Goal: Use online tool/utility: Use online tool/utility

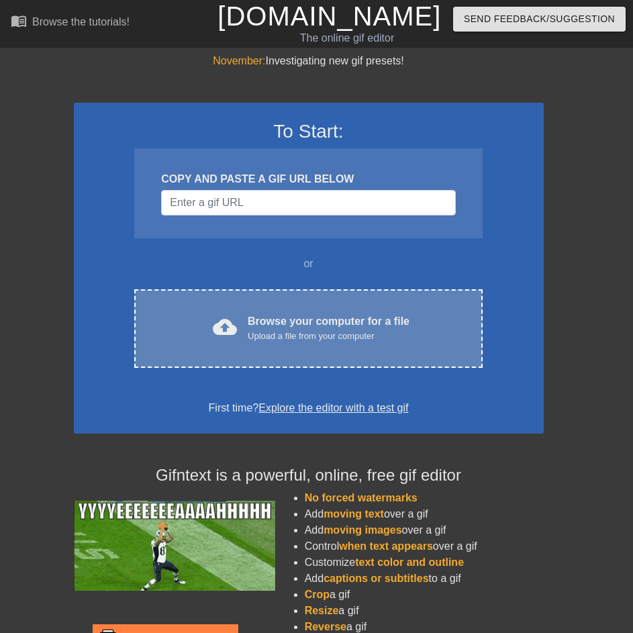
click at [359, 318] on div "Browse your computer for a file Upload a file from your computer" at bounding box center [329, 329] width 162 height 30
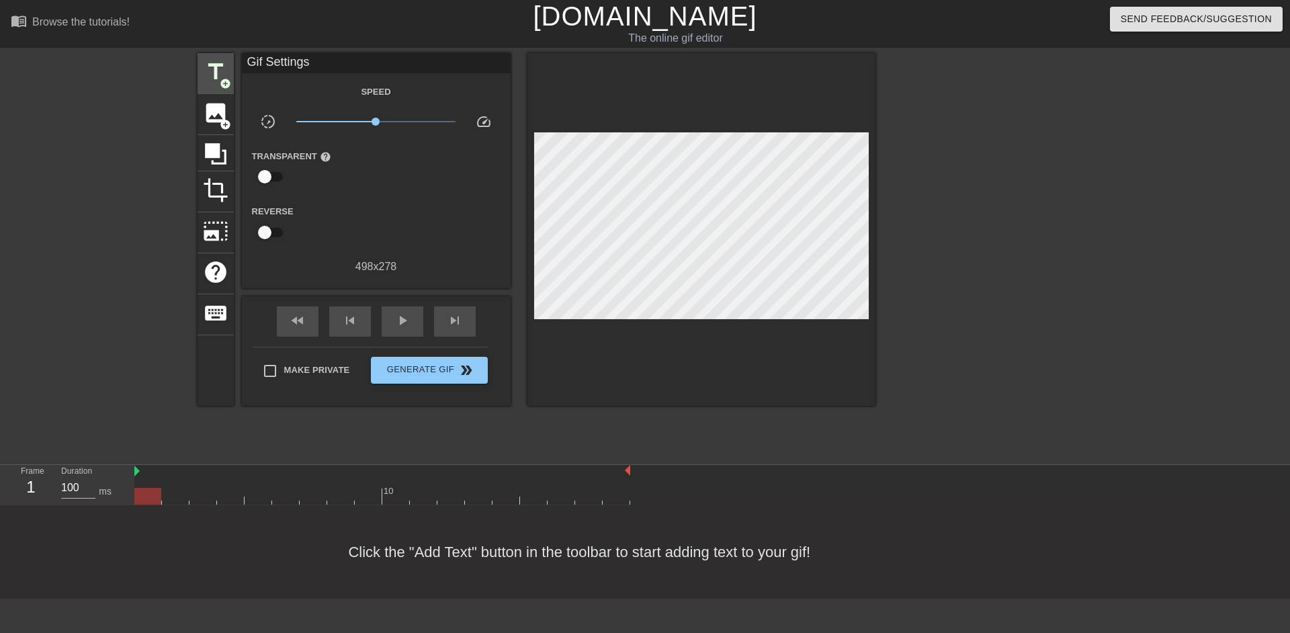
click at [227, 71] on span "title" at bounding box center [216, 72] width 26 height 26
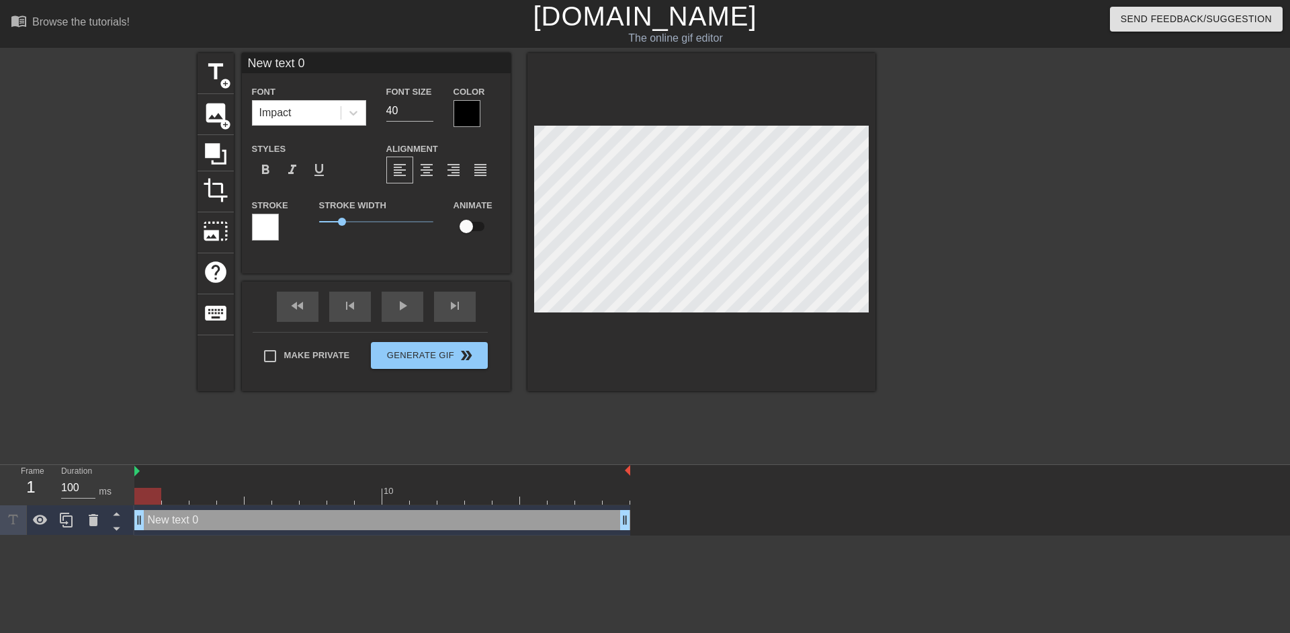
scroll to position [2, 3]
type input "G"
type textarea "G"
type input "Go"
type textarea "Go"
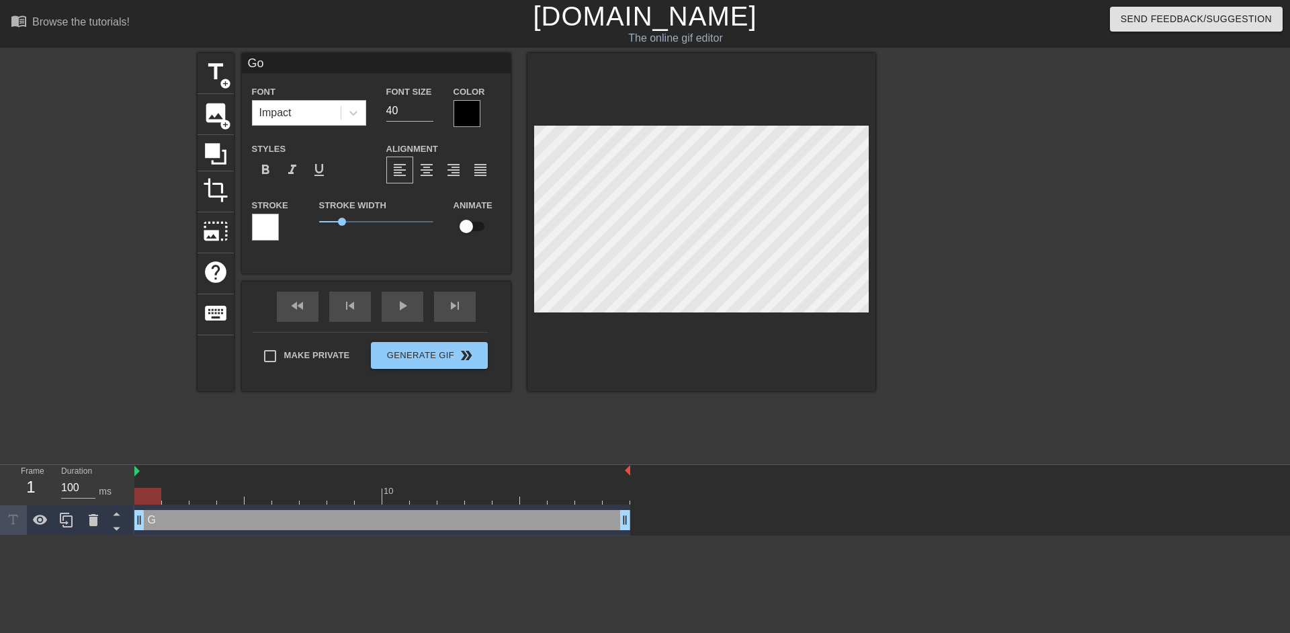
type input "Goo"
type textarea "Goo"
type input "Good"
type textarea "Good"
type input "Goodn"
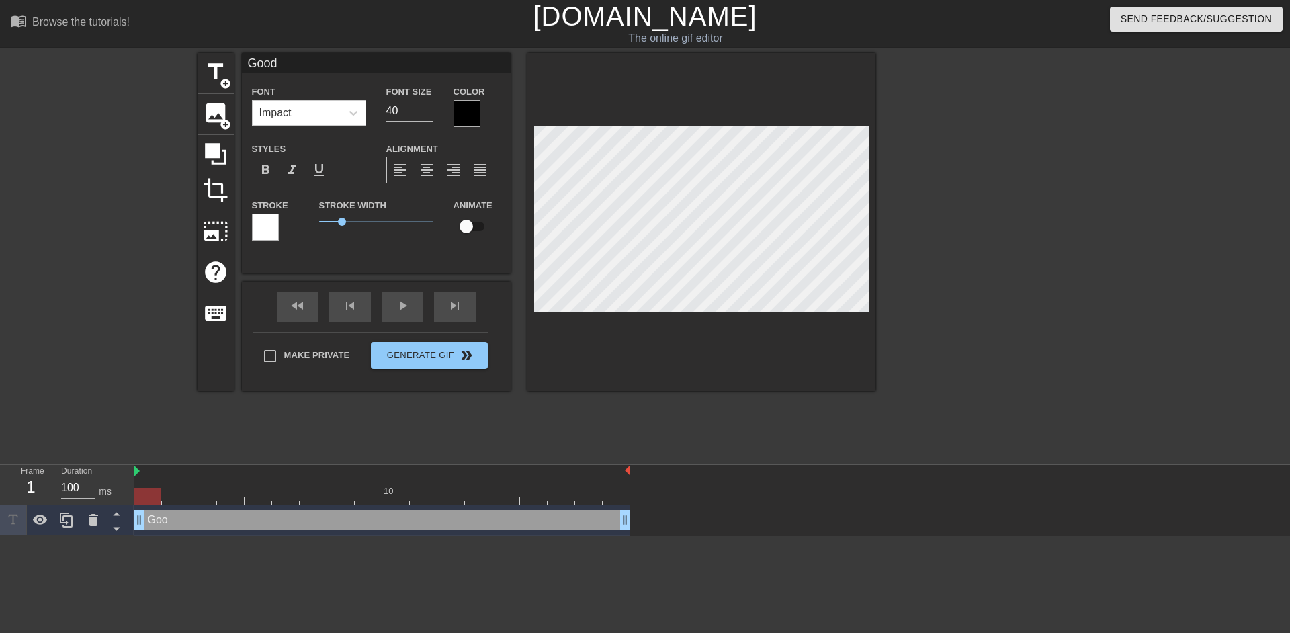
type textarea "Goodn"
type input "Goodni"
type textarea "Goodni"
type input "Goodnig"
type textarea "Goodnig"
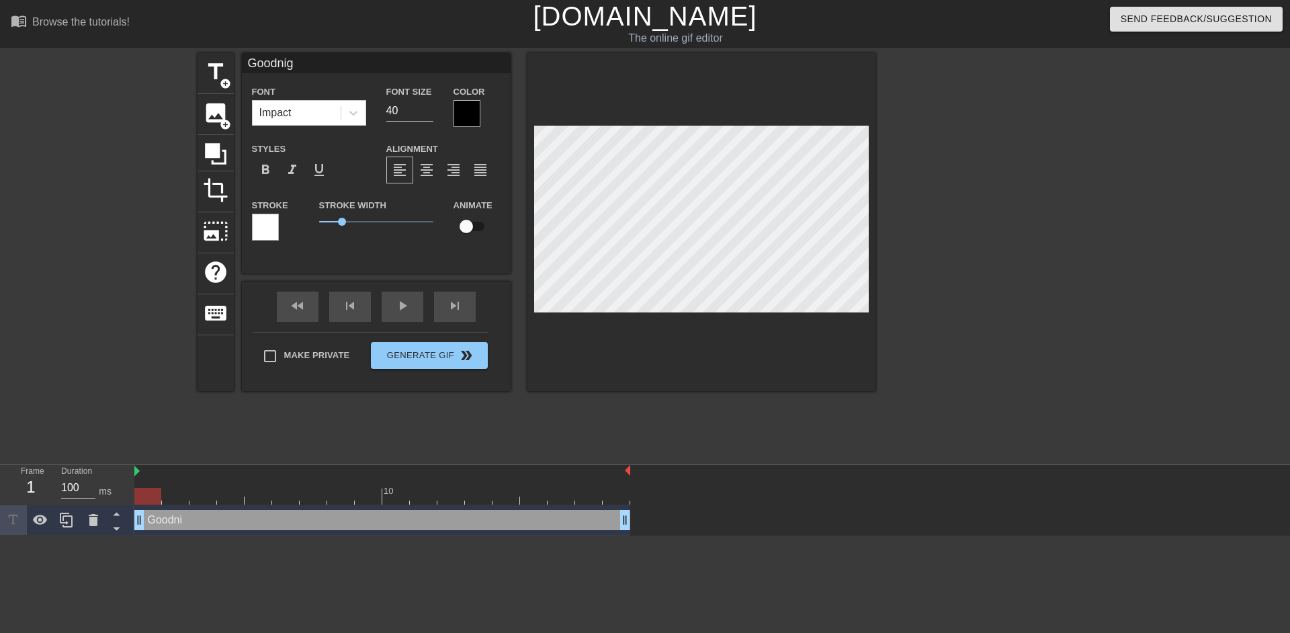
type input "Goodnigh"
type textarea "Goodnigh"
type input "Goodnight"
type textarea "Goodnight"
drag, startPoint x: 987, startPoint y: 307, endPoint x: 949, endPoint y: 302, distance: 38.6
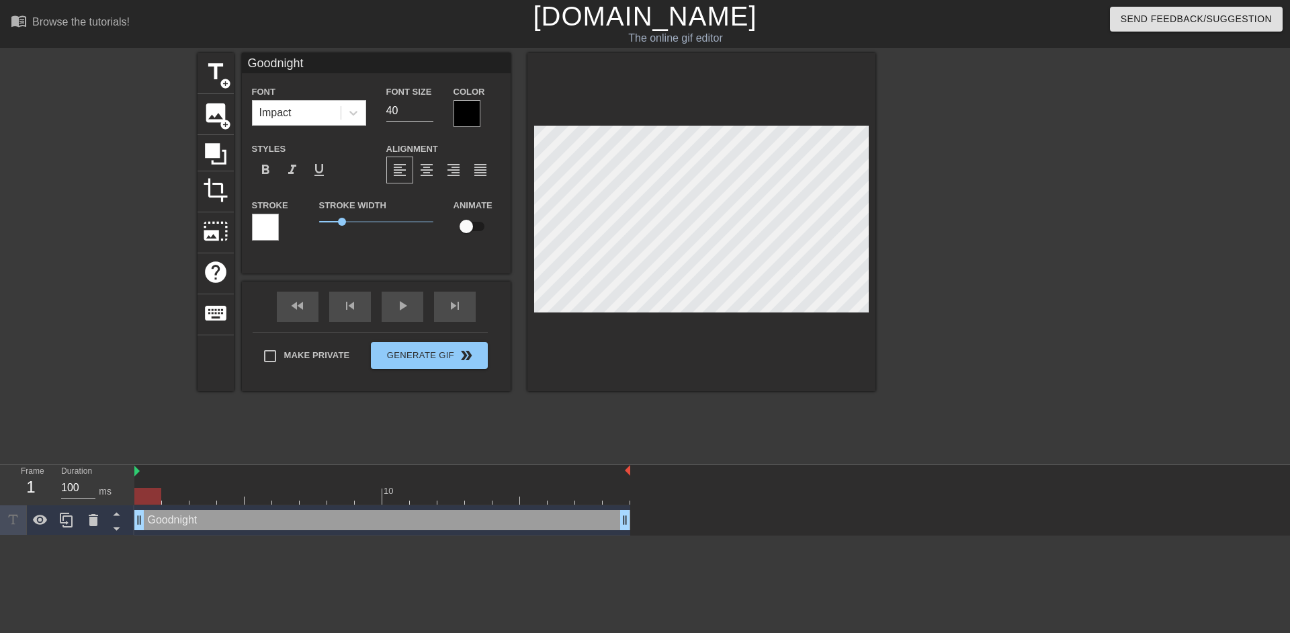
click at [633, 308] on div at bounding box center [992, 254] width 202 height 403
type input "Goodnight"
type textarea "Goodnight"
type input "Goodnight Q"
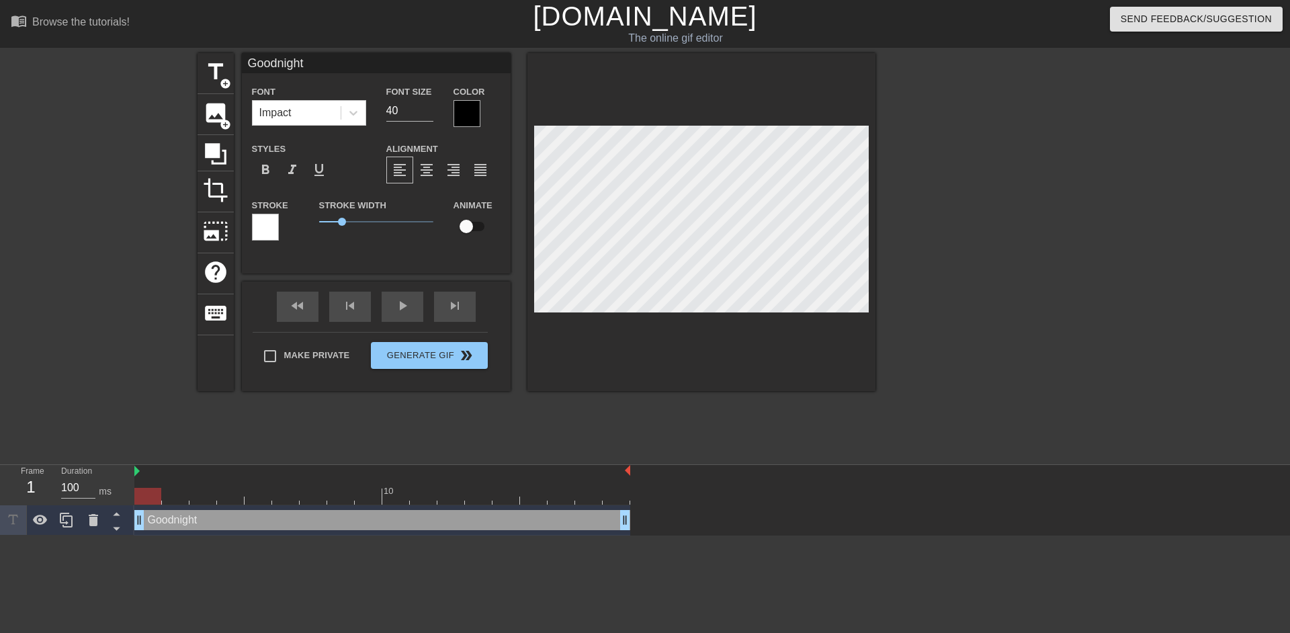
type textarea "Goodnight Q"
type input "Goodnight QW"
type textarea "Goodnight QW"
type input "Goodnight QWu"
type textarea "Goodnight QWu"
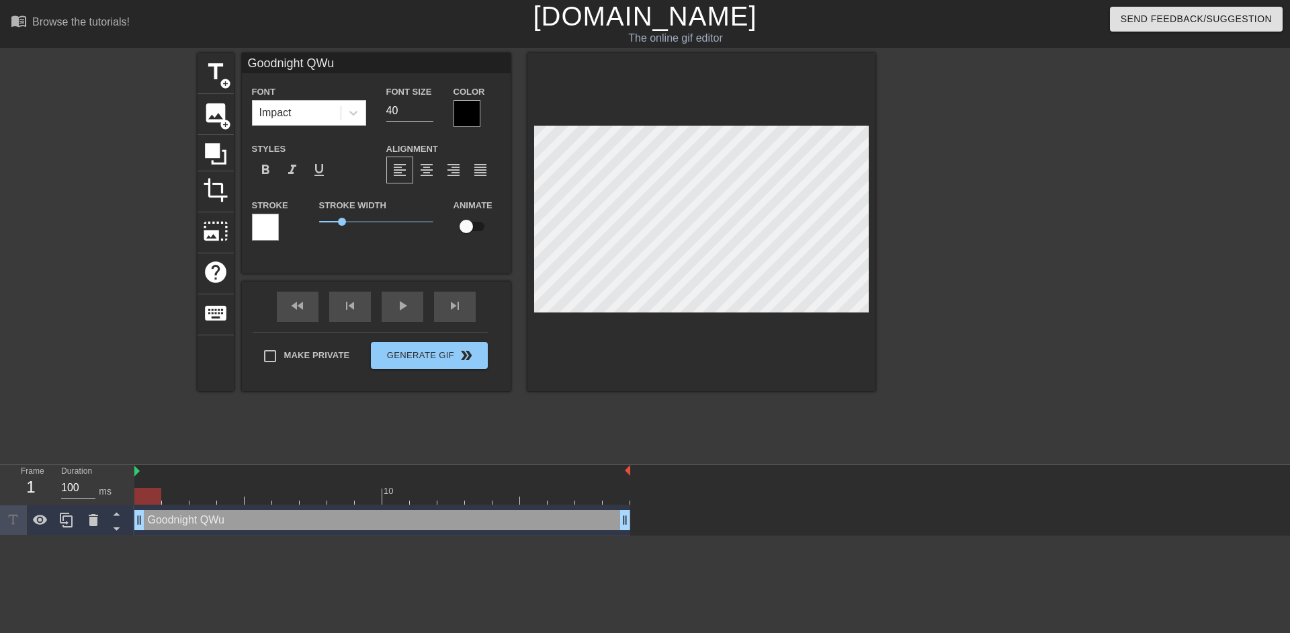
type input "Goodnight QW"
type textarea "Goodnight QW"
type input "Goodnight Q"
type textarea "Goodnight Q"
type input "Goodnight Qu"
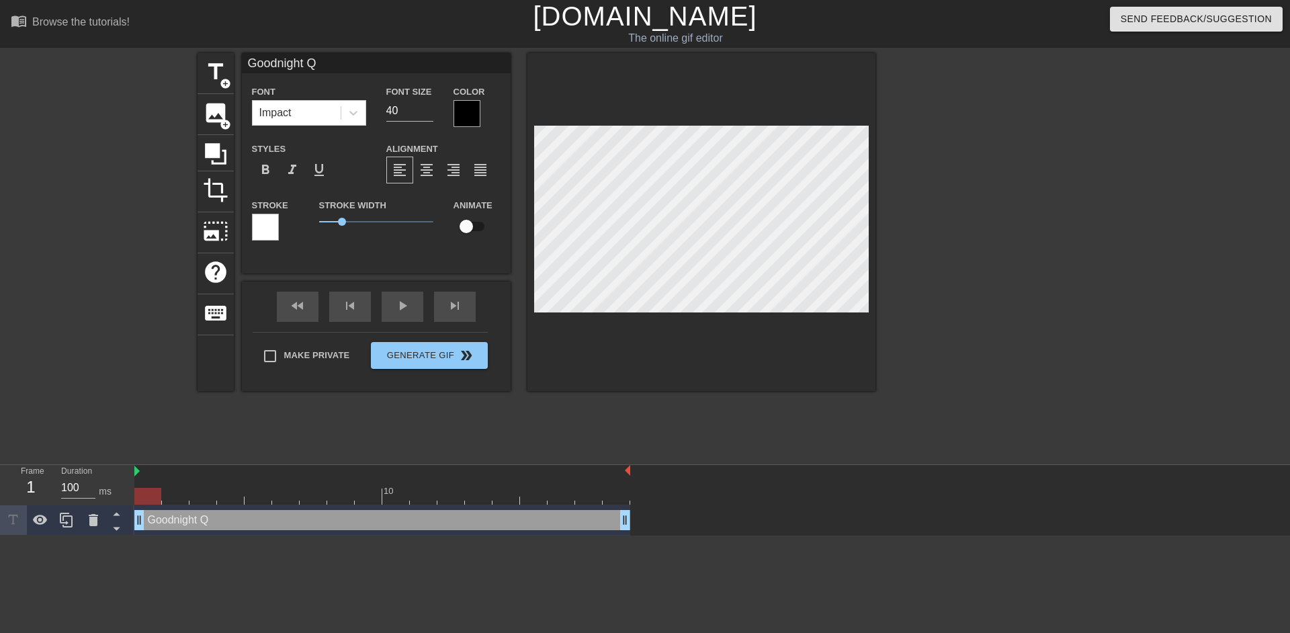
type textarea "Goodnight Qu"
type input "Goodnight Qui"
type textarea "Goodnight Qui"
type input "[PERSON_NAME]"
type textarea "[PERSON_NAME]"
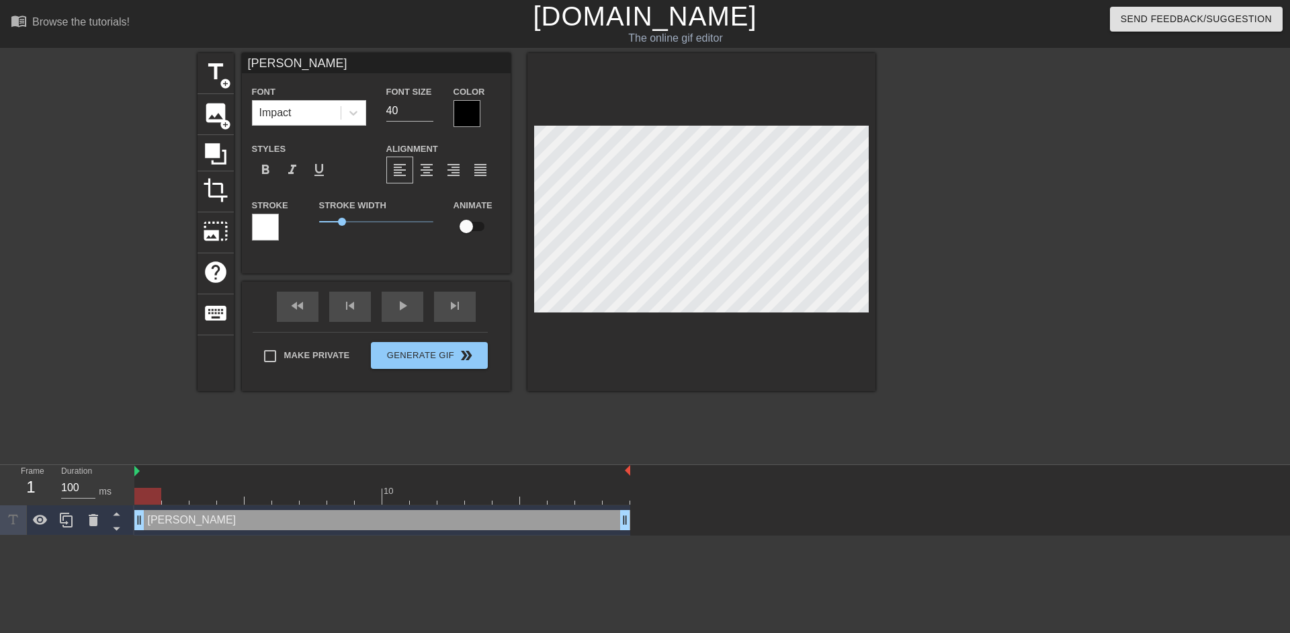
scroll to position [2, 5]
type input "Goodnight Quini"
type textarea "Goodnight Quini"
type input "Goodnight Quinix"
type textarea "Goodnight Quinix"
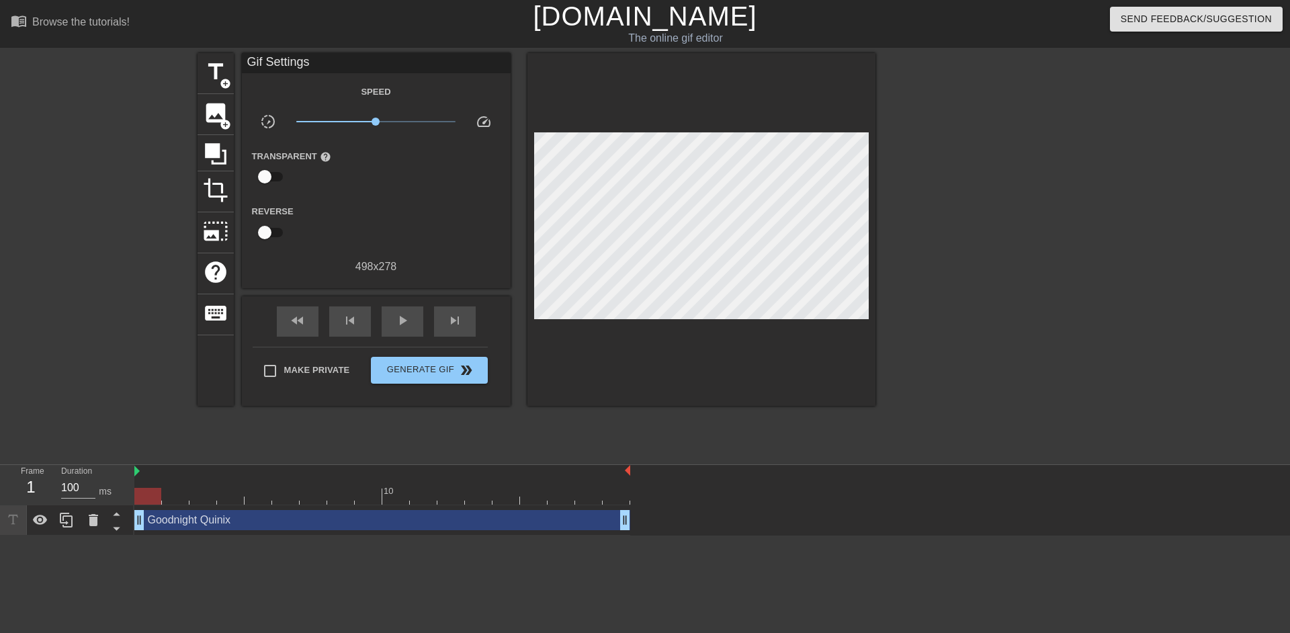
click at [633, 267] on div at bounding box center [992, 254] width 202 height 403
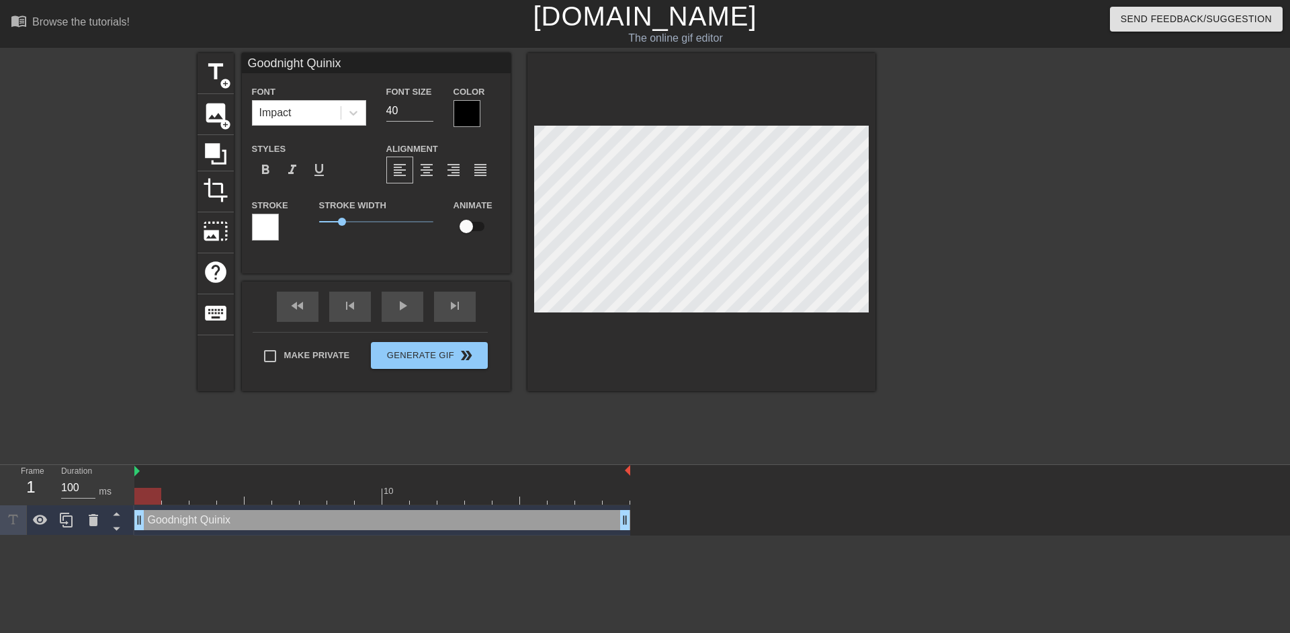
click at [633, 310] on div at bounding box center [992, 254] width 202 height 403
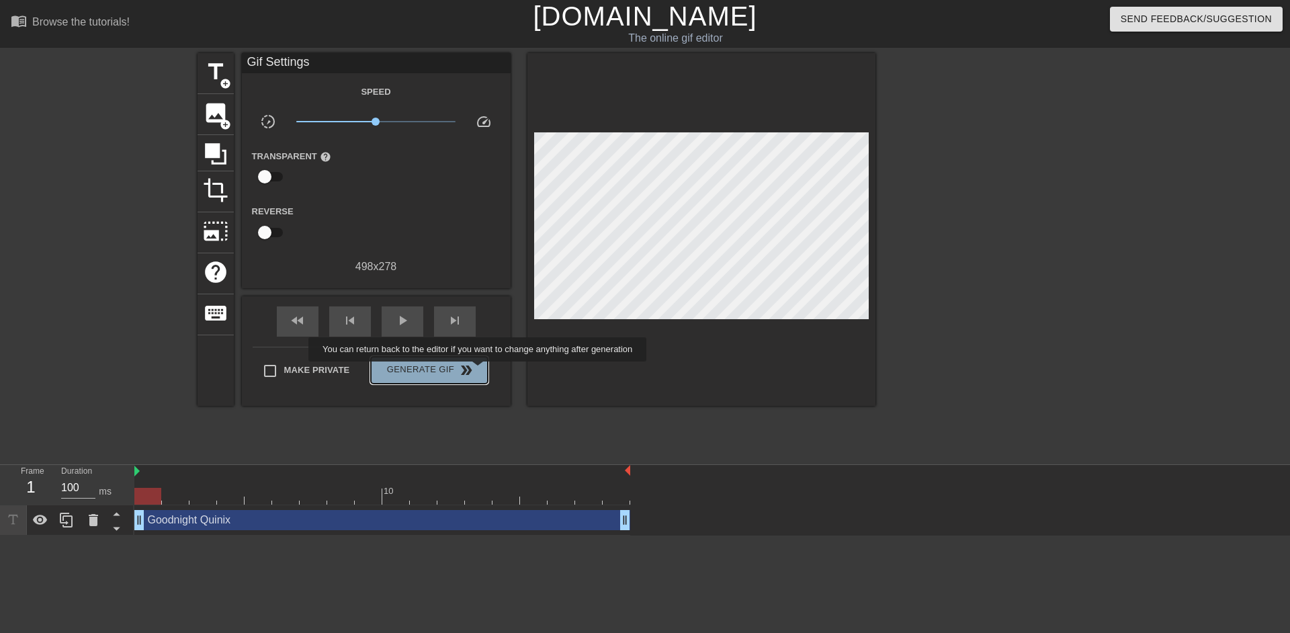
click at [479, 371] on span "Generate Gif double_arrow" at bounding box center [428, 370] width 105 height 16
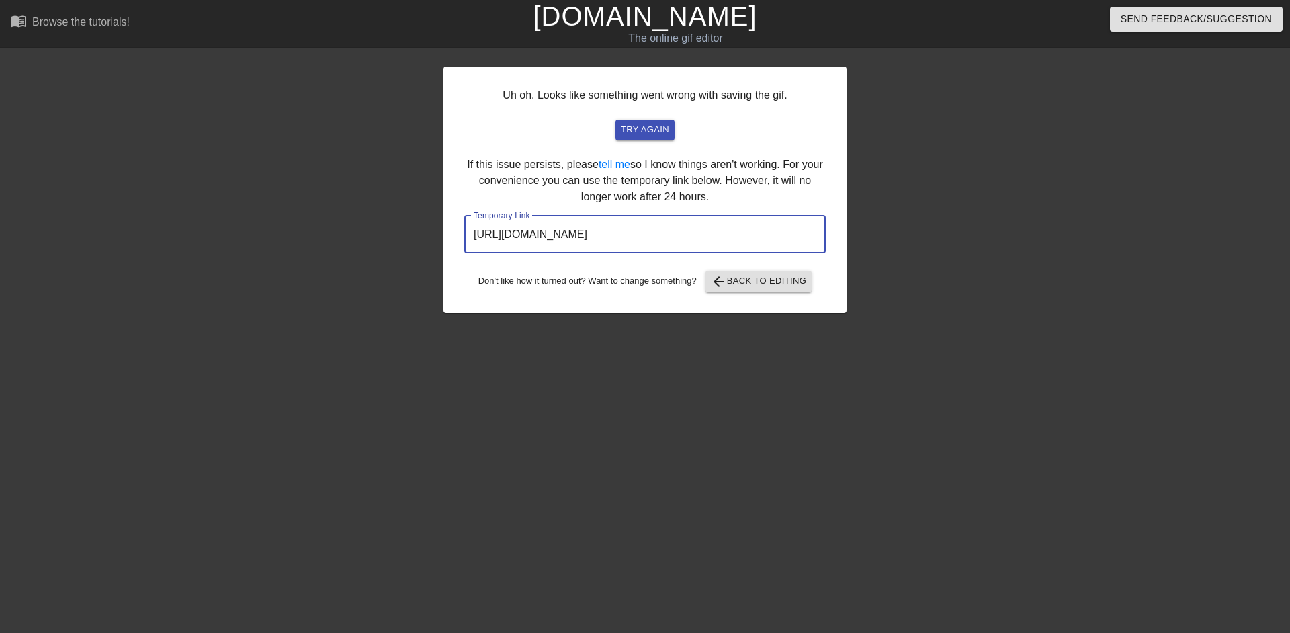
drag, startPoint x: 773, startPoint y: 241, endPoint x: 432, endPoint y: 253, distance: 341.4
click at [432, 253] on div "Uh oh. Looks like something went wrong with saving the gif. try again If this i…" at bounding box center [645, 254] width 1290 height 403
